Goal: Transaction & Acquisition: Purchase product/service

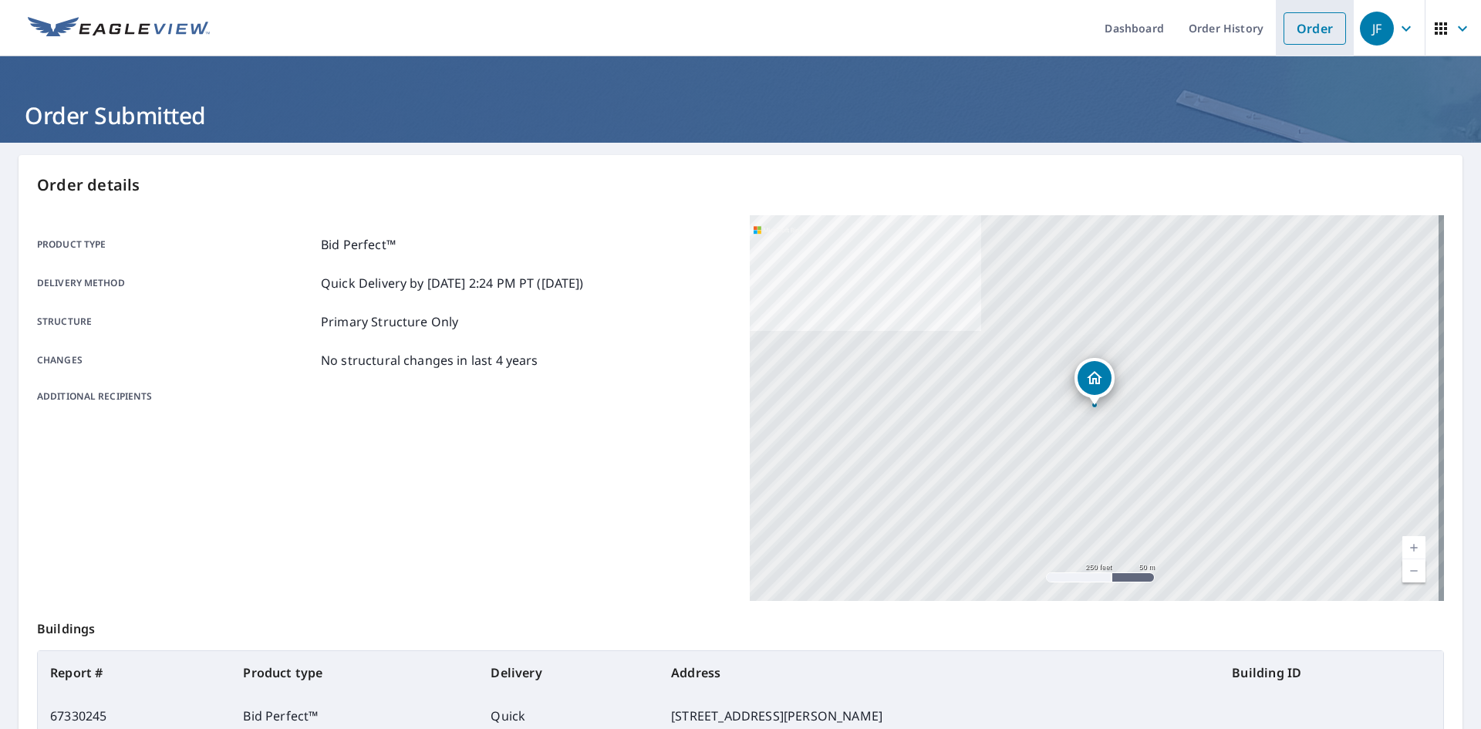
click at [1320, 28] on link "Order" at bounding box center [1314, 28] width 62 height 32
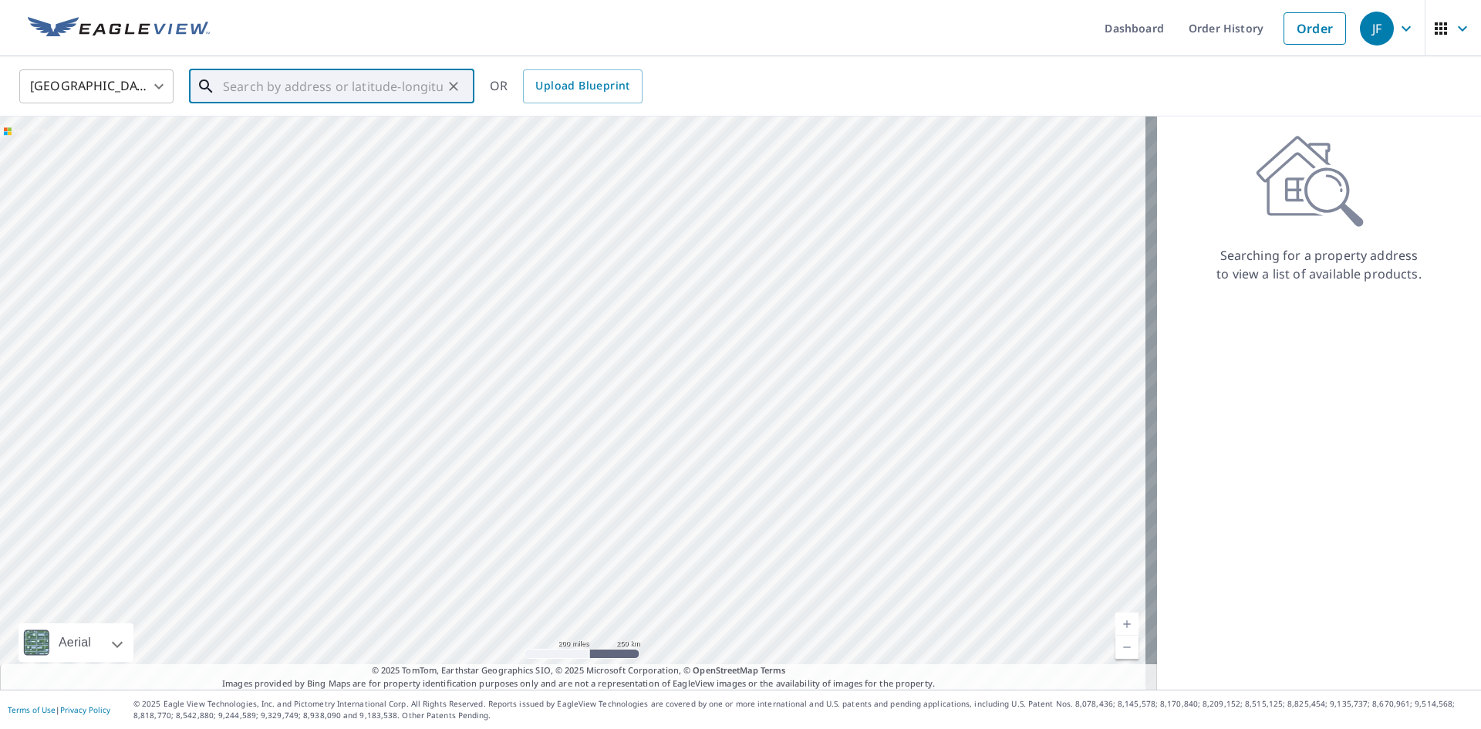
paste input "[STREET_ADDRESS]"
click at [312, 139] on span "[STREET_ADDRESS]" at bounding box center [341, 131] width 242 height 19
type input "[STREET_ADDRESS]"
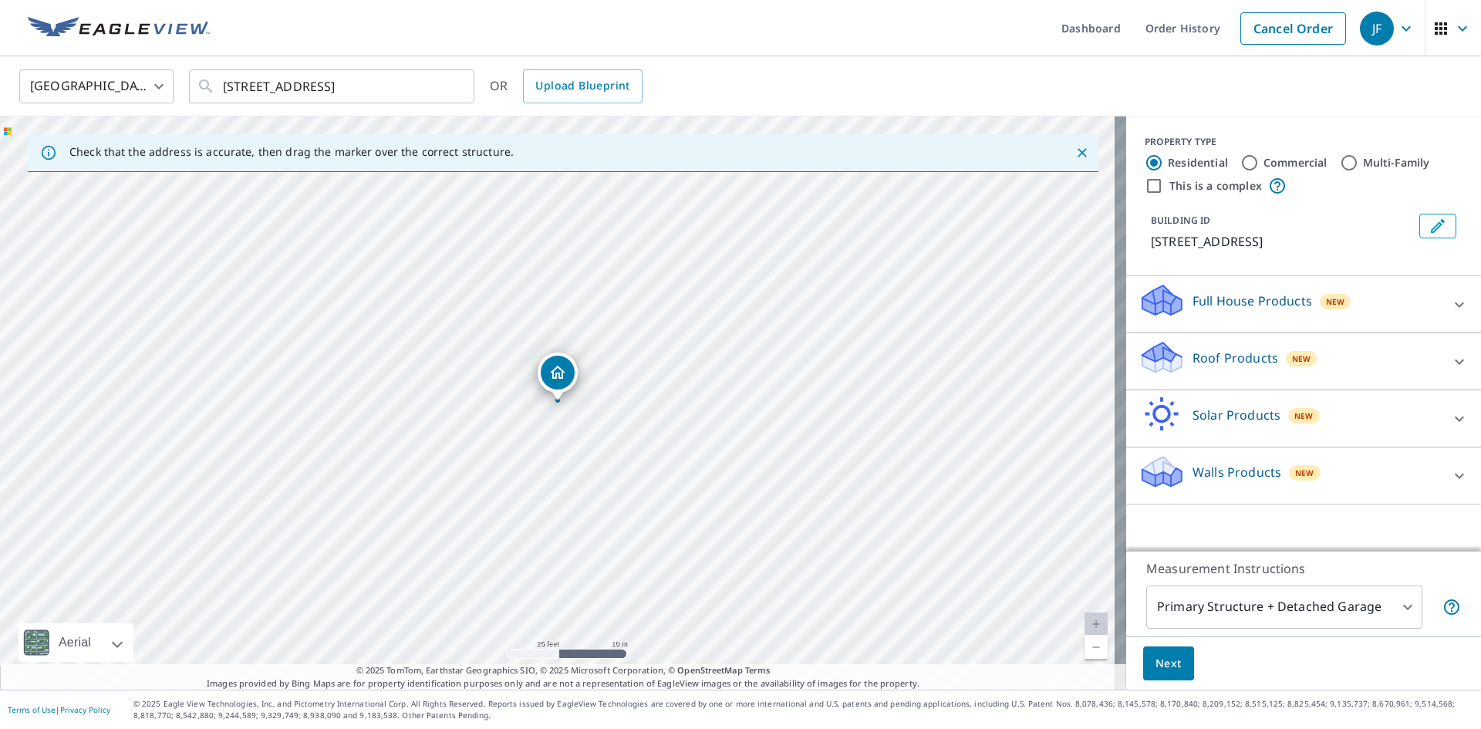
click at [558, 373] on icon "Dropped pin, building 1, Residential property, 472 Running Brook Rd North Wales…" at bounding box center [557, 372] width 15 height 13
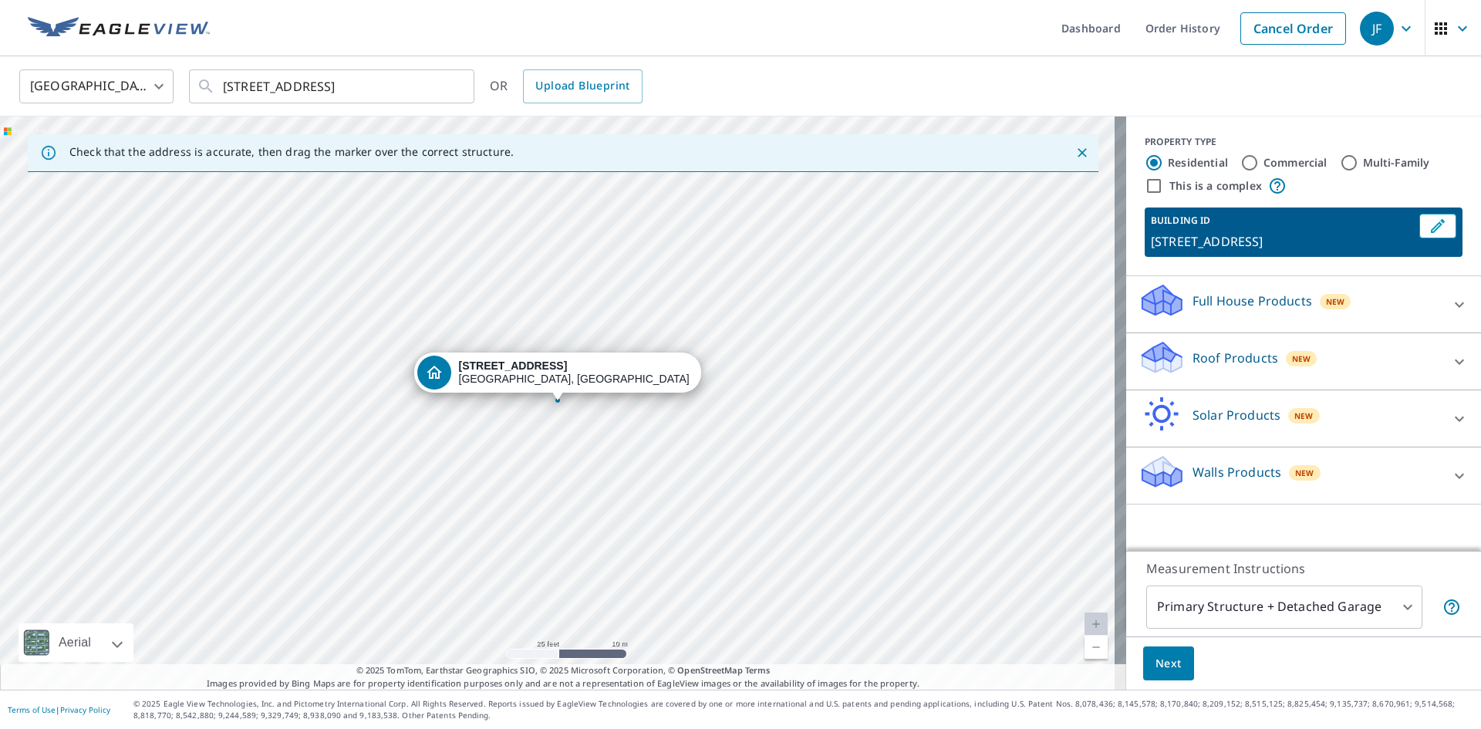
click at [1450, 371] on icon at bounding box center [1459, 361] width 19 height 19
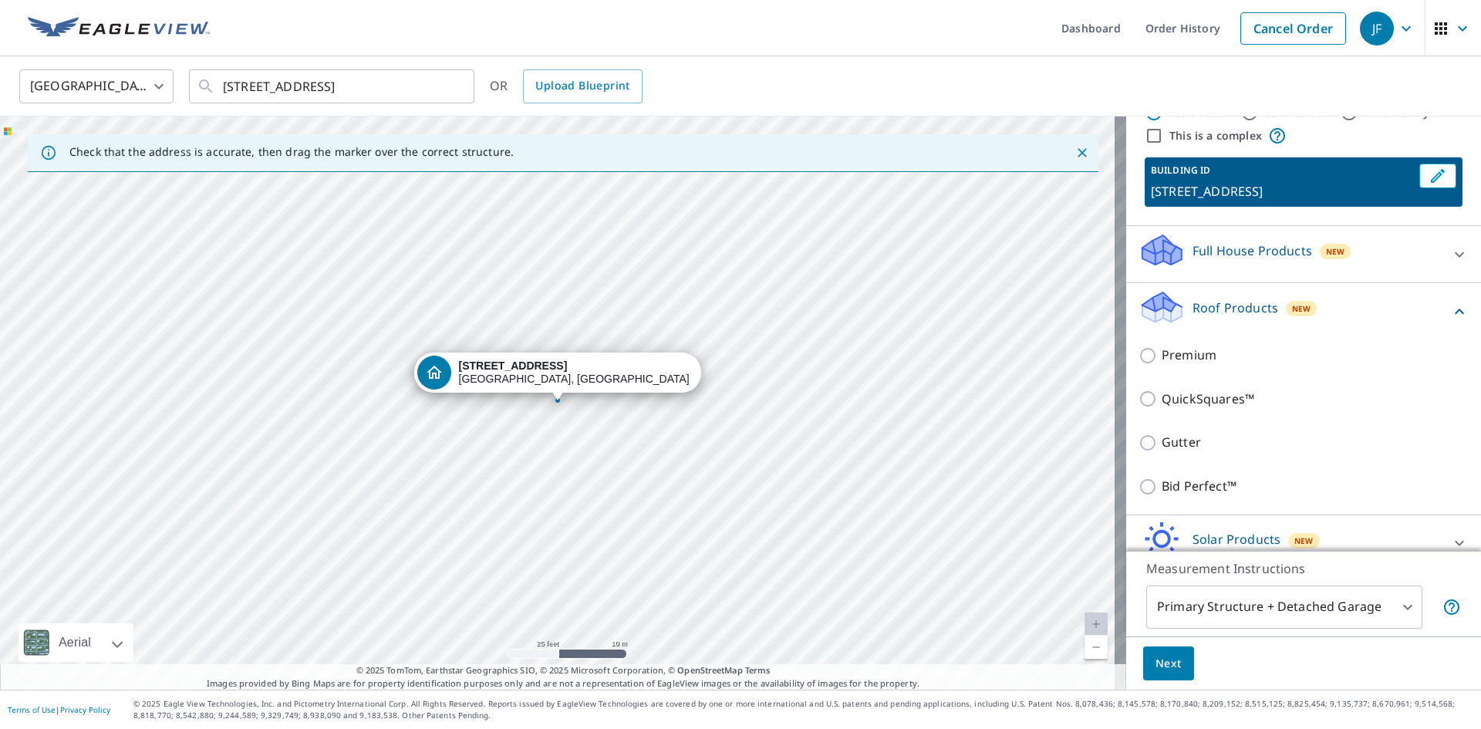
scroll to position [77, 0]
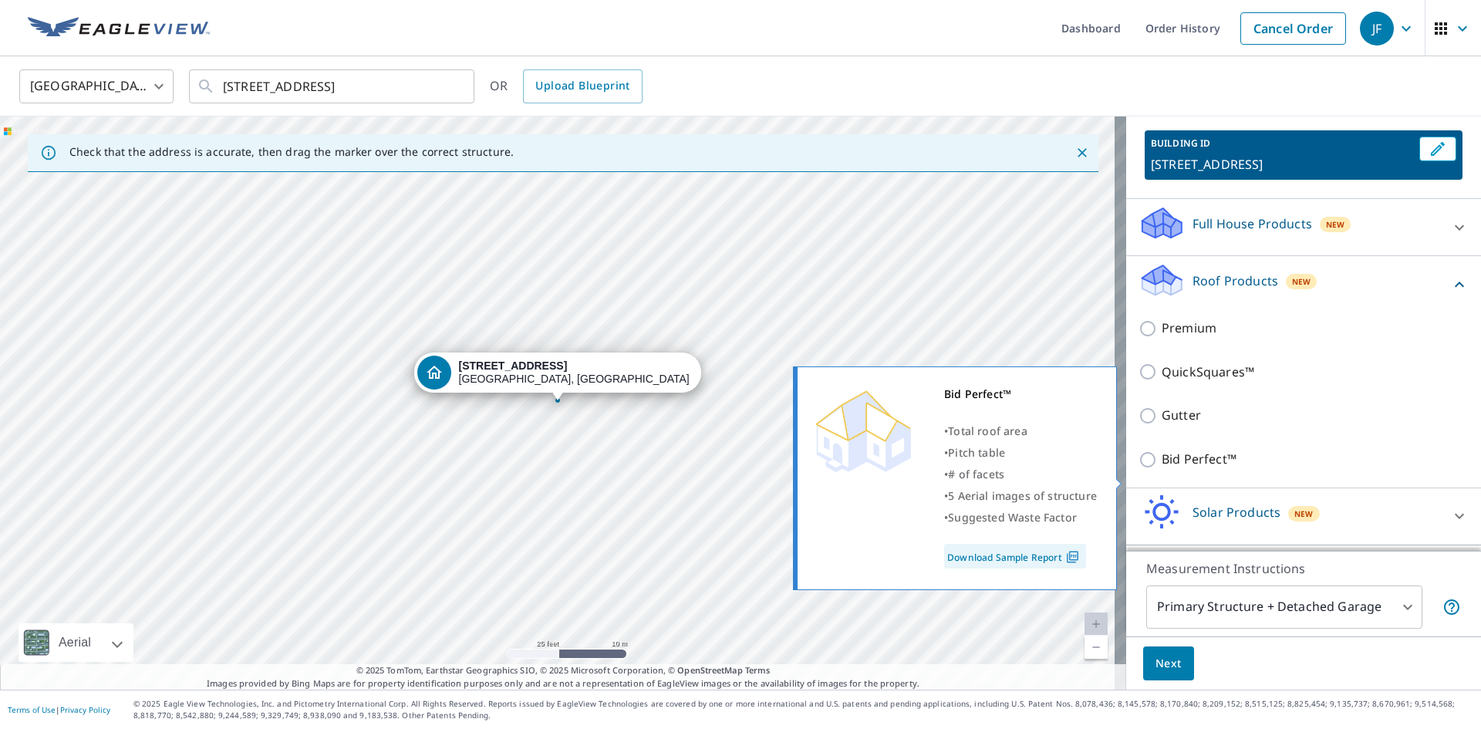
click at [1138, 469] on input "Bid Perfect™" at bounding box center [1149, 459] width 23 height 19
checkbox input "true"
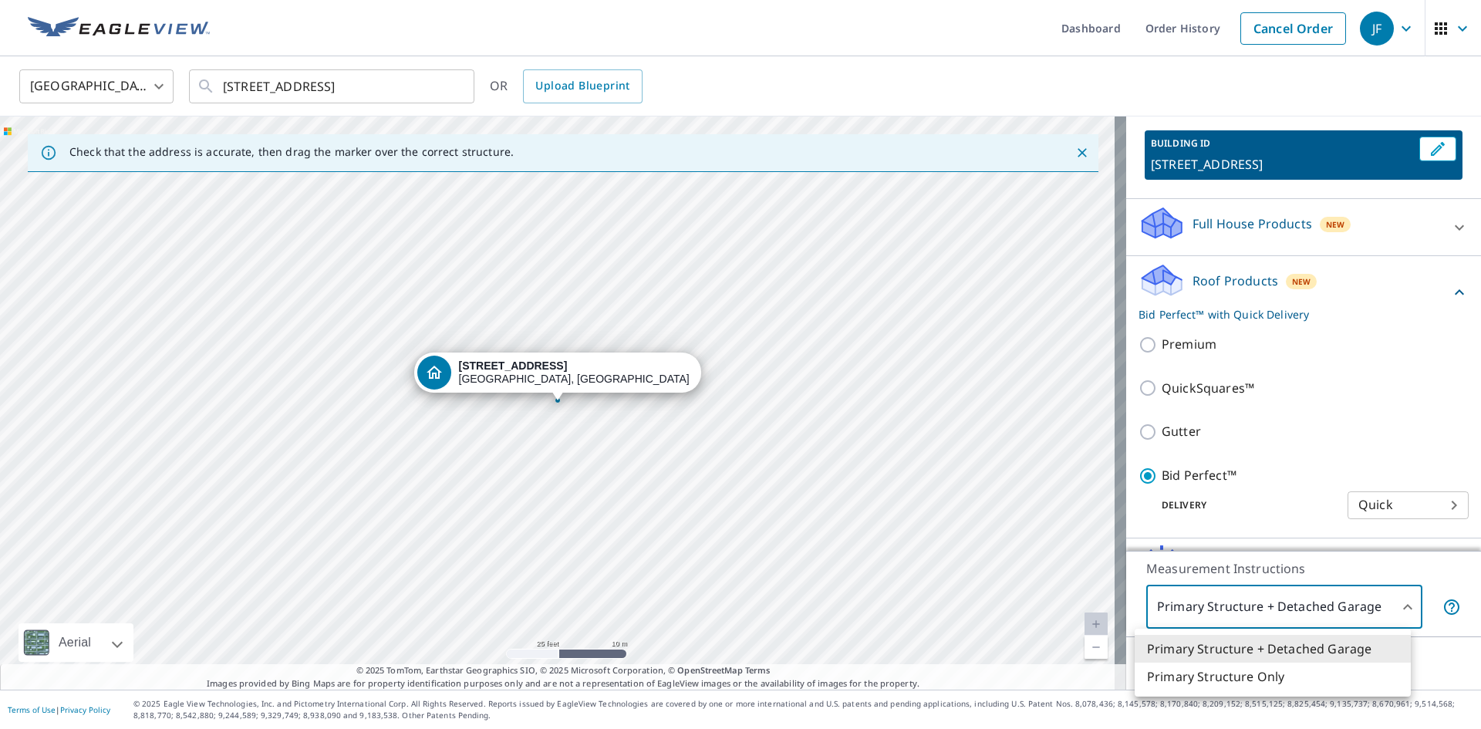
click at [1399, 611] on body "JF JF Dashboard Order History Cancel Order JF [GEOGRAPHIC_DATA] [GEOGRAPHIC_DAT…" at bounding box center [740, 364] width 1481 height 729
click at [1237, 671] on li "Primary Structure Only" at bounding box center [1272, 676] width 276 height 28
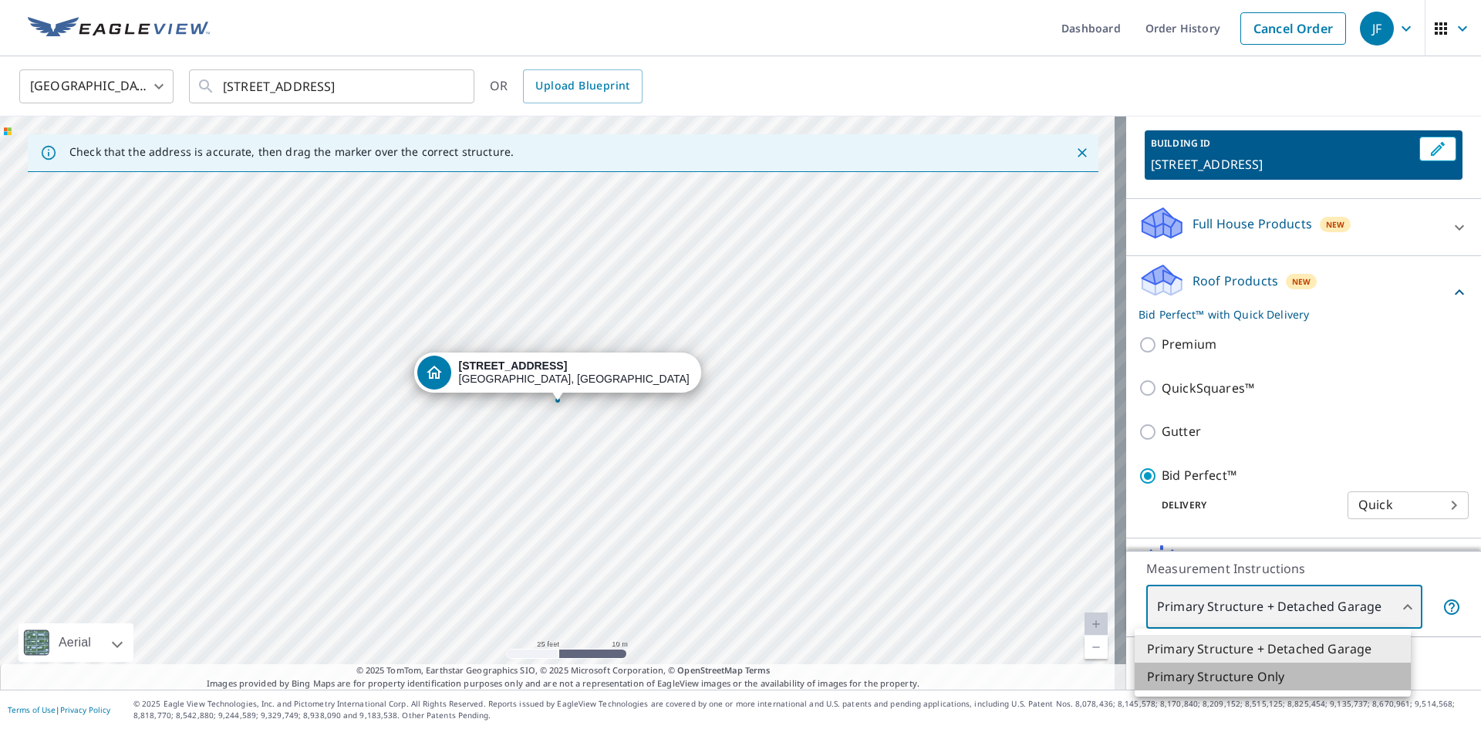
type input "2"
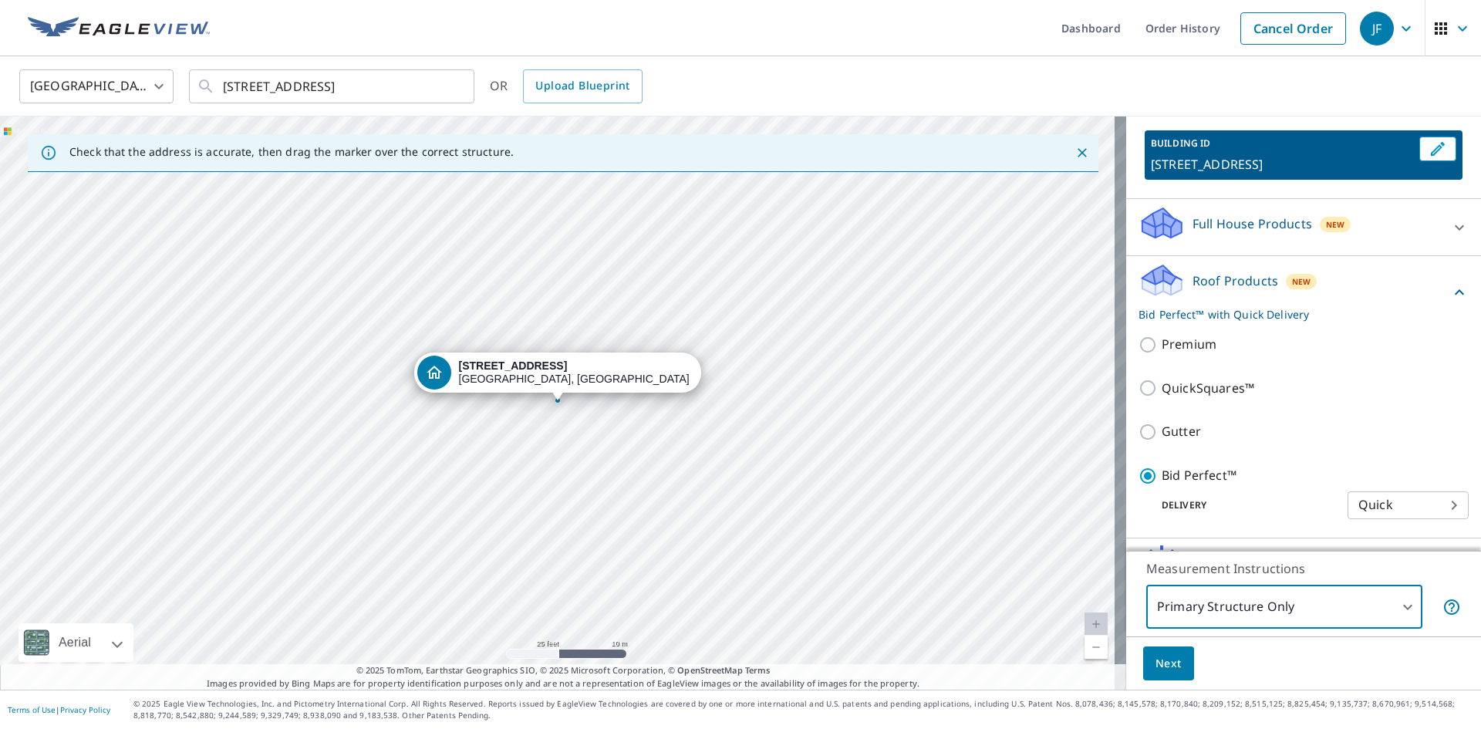
click at [1166, 664] on span "Next" at bounding box center [1168, 663] width 26 height 19
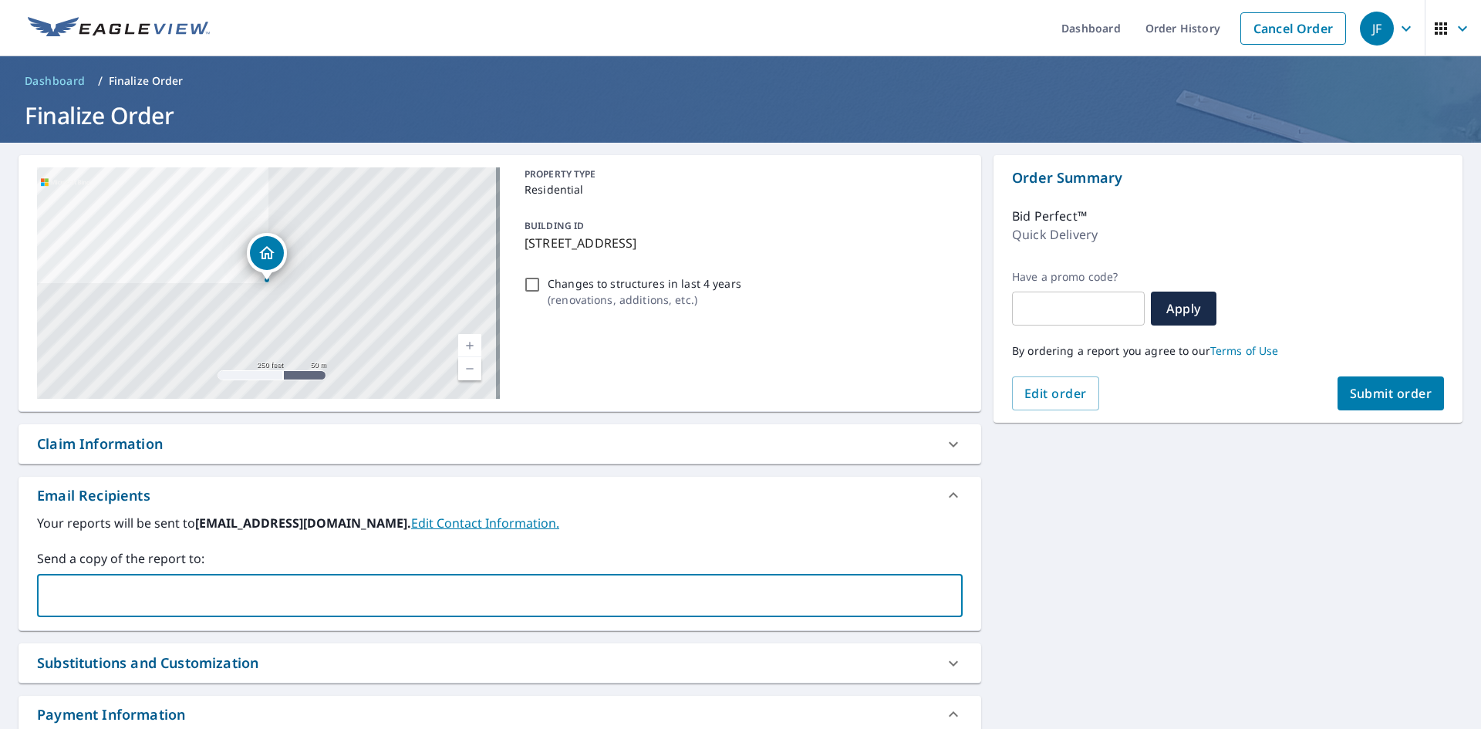
paste input "[EMAIL_ADDRESS][DOMAIN_NAME]"
type input "[EMAIL_ADDRESS][DOMAIN_NAME]"
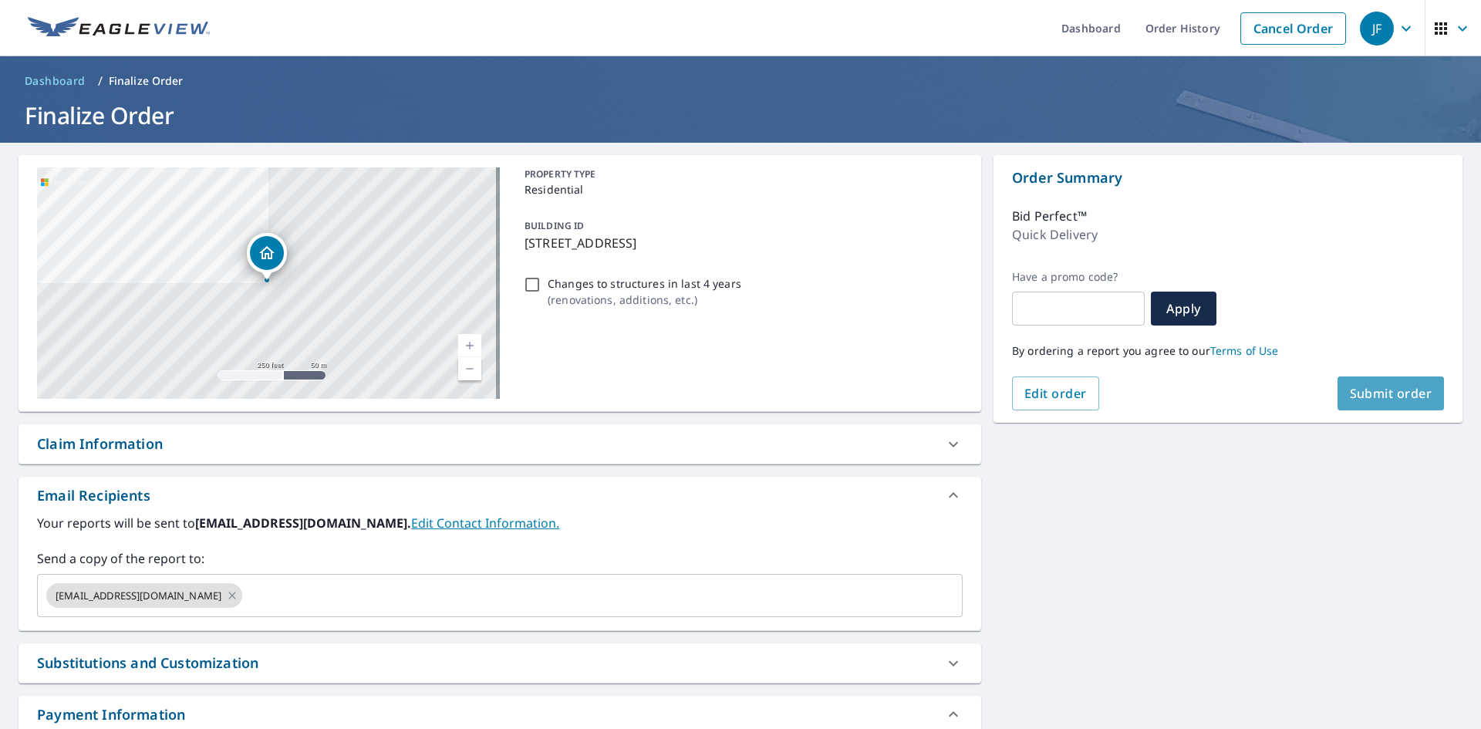
click at [1379, 397] on span "Submit order" at bounding box center [1391, 393] width 83 height 17
